Goal: Task Accomplishment & Management: Use online tool/utility

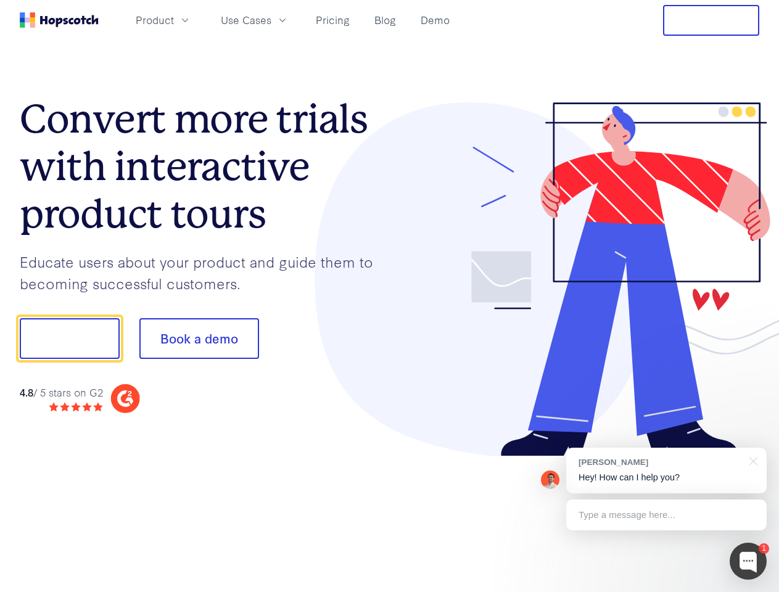
click at [390, 296] on div at bounding box center [575, 279] width 370 height 355
click at [174, 20] on span "Product" at bounding box center [155, 19] width 38 height 15
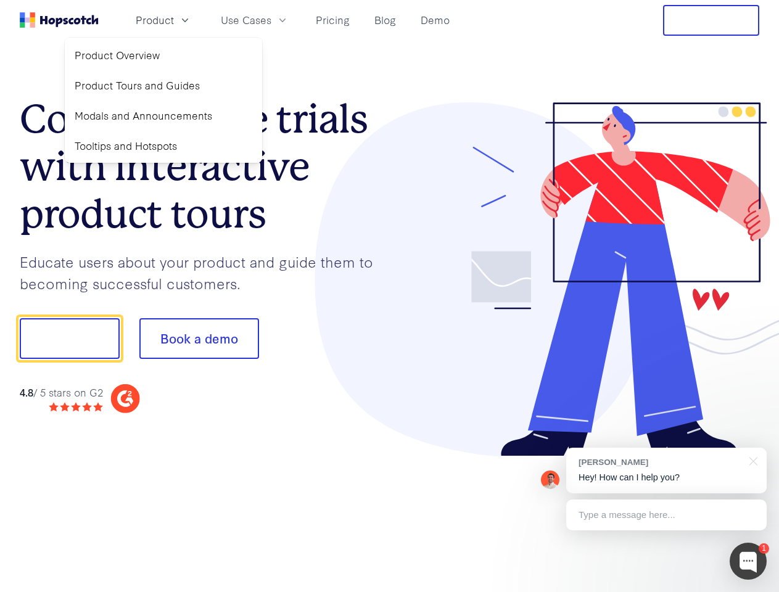
click at [271, 20] on span "Use Cases" at bounding box center [246, 19] width 51 height 15
click at [711, 20] on button "Free Trial" at bounding box center [711, 20] width 96 height 31
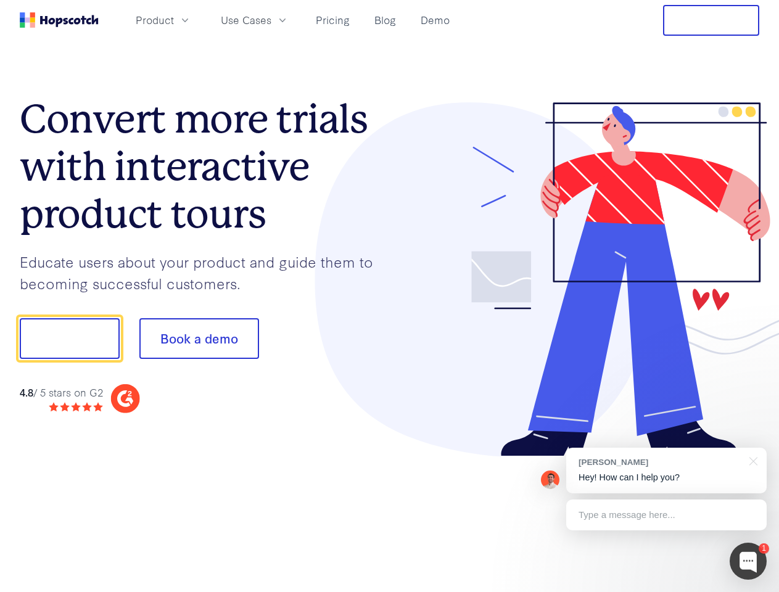
click at [69, 339] on button "Show me!" at bounding box center [70, 338] width 100 height 41
click at [199, 339] on button "Book a demo" at bounding box center [199, 338] width 120 height 41
click at [748, 561] on div at bounding box center [748, 561] width 37 height 37
click at [666, 471] on div "[PERSON_NAME] Hey! How can I help you?" at bounding box center [666, 471] width 200 height 46
click at [751, 460] on div at bounding box center [650, 336] width 231 height 411
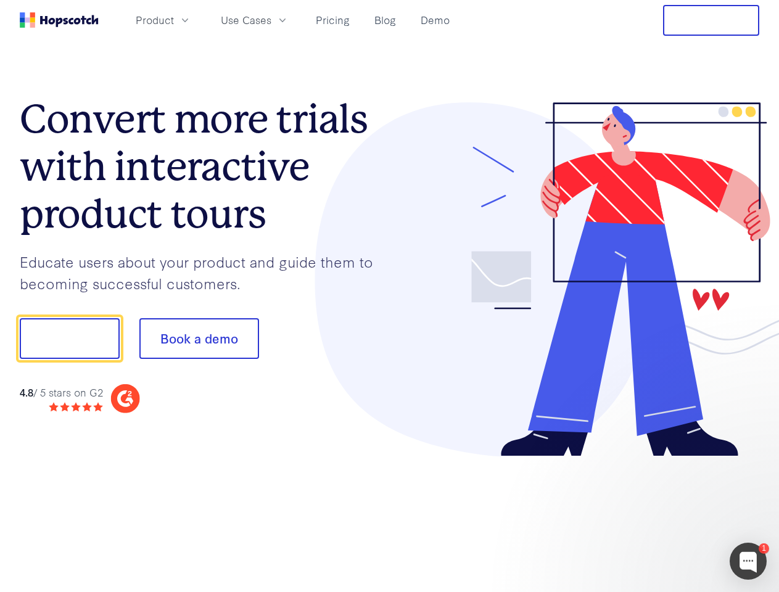
click at [666, 515] on div at bounding box center [650, 420] width 231 height 246
